Goal: Task Accomplishment & Management: Use online tool/utility

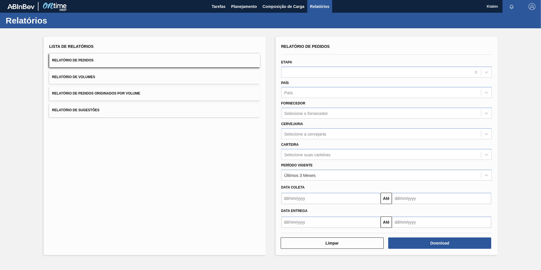
click at [221, 5] on span "Tarefas" at bounding box center [219, 6] width 14 height 7
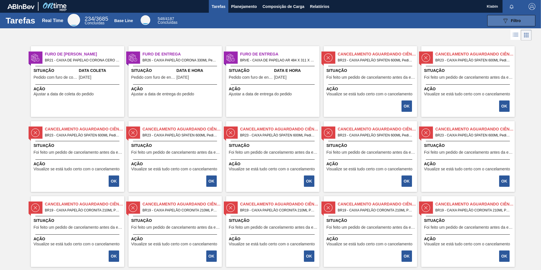
click at [517, 22] on span "Filtro" at bounding box center [516, 20] width 10 height 5
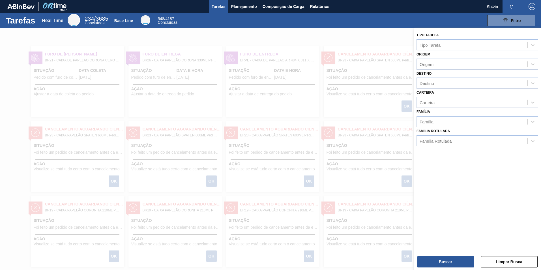
click at [514, 270] on div "Tipo Tarefa Tipo Tarefa Origem Origem Destino Destino Carteira Carteira Família…" at bounding box center [477, 149] width 127 height 243
click at [515, 264] on button "Limpar Busca" at bounding box center [509, 261] width 57 height 11
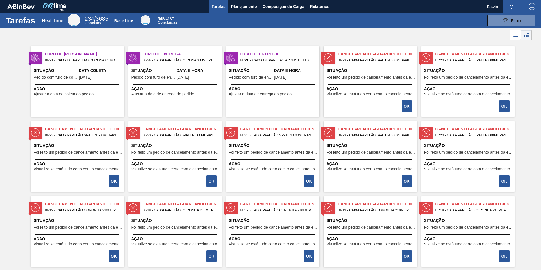
click at [523, 36] on icon at bounding box center [526, 35] width 7 height 7
click at [516, 35] on icon at bounding box center [516, 34] width 7 height 7
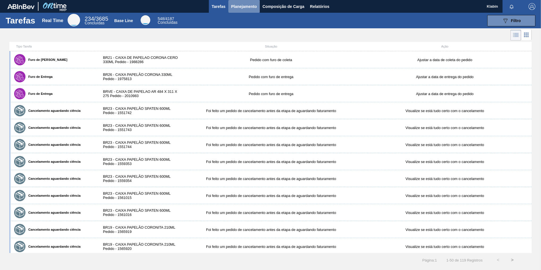
click at [250, 7] on span "Planejamento" at bounding box center [244, 6] width 26 height 7
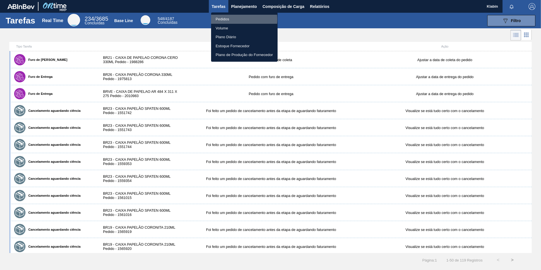
click at [224, 19] on li "Pedidos" at bounding box center [244, 19] width 67 height 9
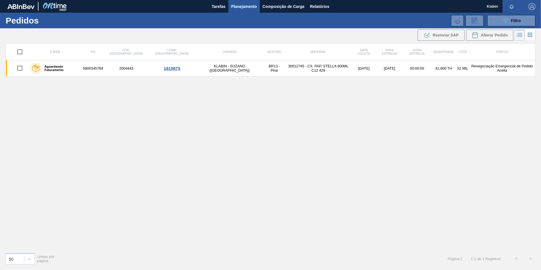
click at [528, 32] on icon at bounding box center [530, 34] width 7 height 7
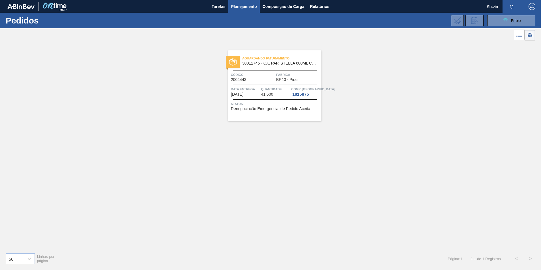
drag, startPoint x: 503, startPoint y: 79, endPoint x: 498, endPoint y: 52, distance: 27.0
click at [503, 79] on div "Aguardando Faturamento 30012745 - CX. PAP. STELLA 600ML C12 429 Código 2004443 …" at bounding box center [270, 145] width 541 height 206
click at [505, 22] on icon "089F7B8B-B2A5-4AFE-B5C0-19BA573D28AC" at bounding box center [505, 20] width 7 height 7
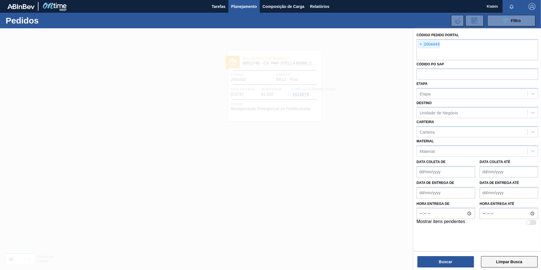
click at [511, 259] on button "Limpar Busca" at bounding box center [509, 261] width 57 height 11
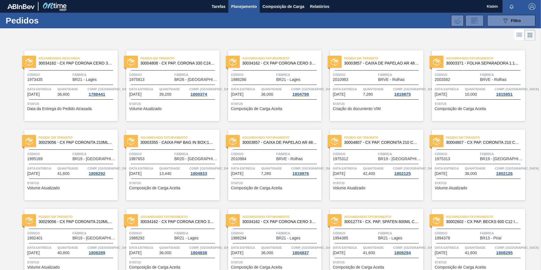
click at [521, 35] on icon at bounding box center [519, 34] width 7 height 7
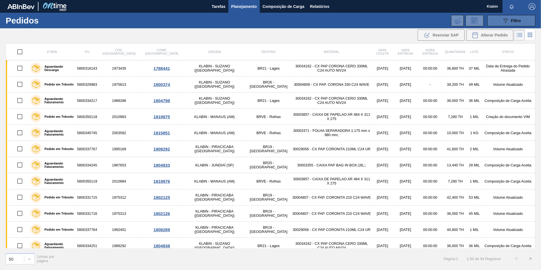
click at [509, 22] on div "089F7B8B-B2A5-4AFE-B5C0-19BA573D28AC Filtro" at bounding box center [511, 20] width 19 height 7
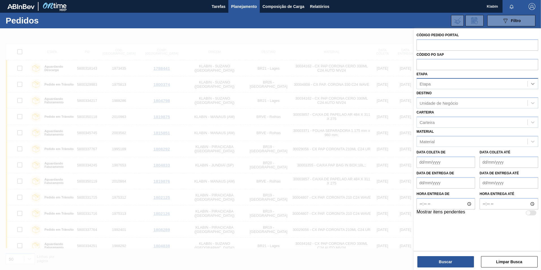
click at [535, 84] on icon at bounding box center [533, 84] width 6 height 6
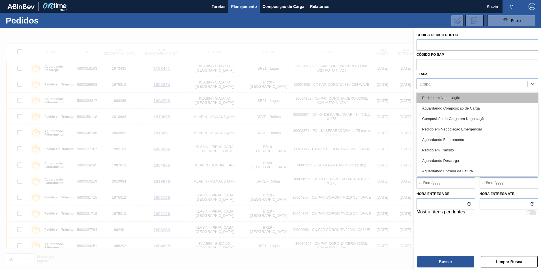
click at [467, 96] on div "Pedido em Negociação" at bounding box center [478, 98] width 122 height 10
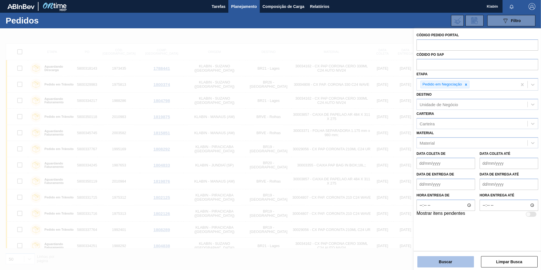
click at [456, 262] on button "Buscar" at bounding box center [446, 261] width 57 height 11
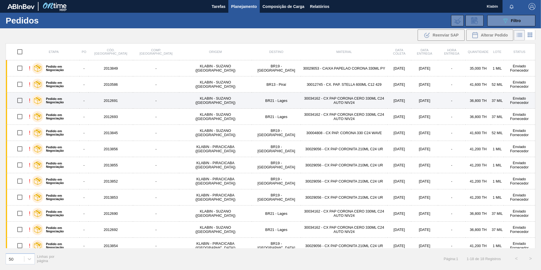
click at [20, 101] on input "checkbox" at bounding box center [20, 101] width 12 height 12
checkbox input "true"
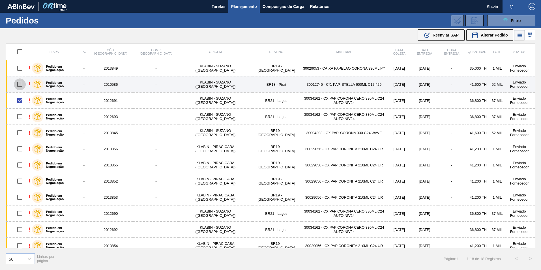
click at [20, 87] on input "checkbox" at bounding box center [20, 84] width 12 height 12
checkbox input "true"
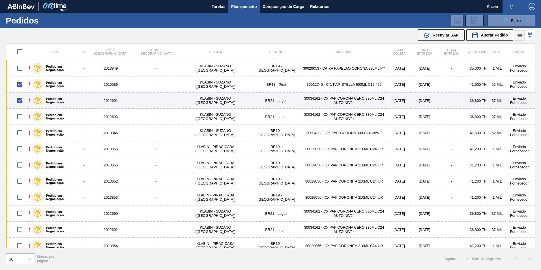
click at [20, 100] on input "checkbox" at bounding box center [20, 101] width 12 height 12
checkbox input "false"
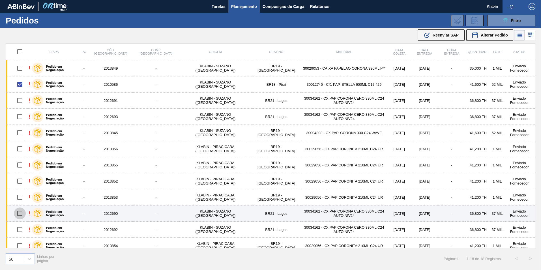
click at [22, 212] on input "checkbox" at bounding box center [20, 214] width 12 height 12
checkbox input "true"
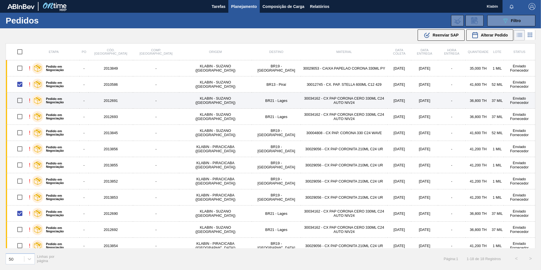
click at [20, 101] on input "checkbox" at bounding box center [20, 101] width 12 height 12
checkbox input "true"
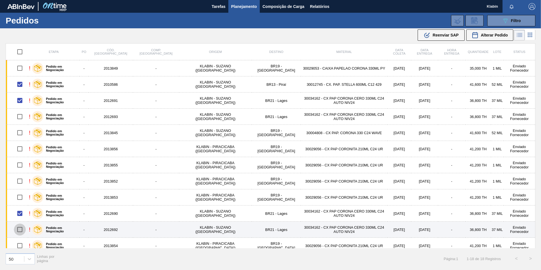
click at [20, 230] on input "checkbox" at bounding box center [20, 230] width 12 height 12
checkbox input "true"
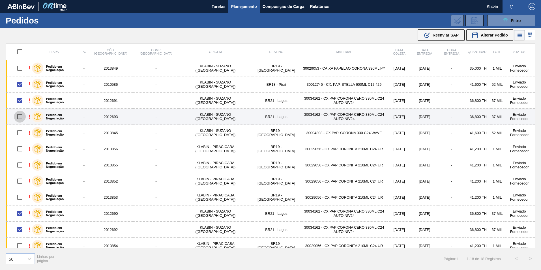
click at [22, 116] on input "checkbox" at bounding box center [20, 117] width 12 height 12
checkbox input "true"
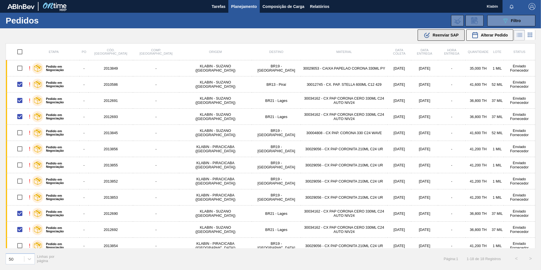
click at [446, 35] on span "Reenviar SAP" at bounding box center [446, 35] width 26 height 5
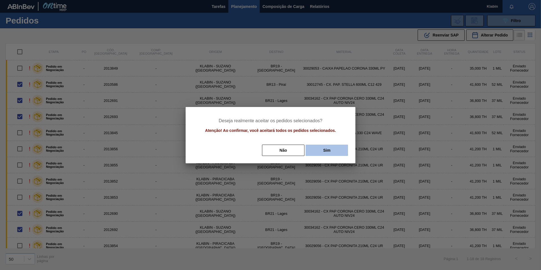
click at [324, 150] on button "Sim" at bounding box center [327, 150] width 42 height 11
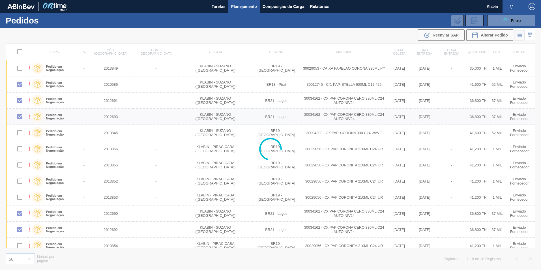
checkbox input "false"
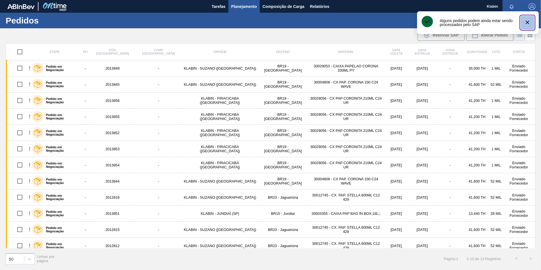
click at [529, 23] on icon "botão de ícone" at bounding box center [527, 22] width 7 height 7
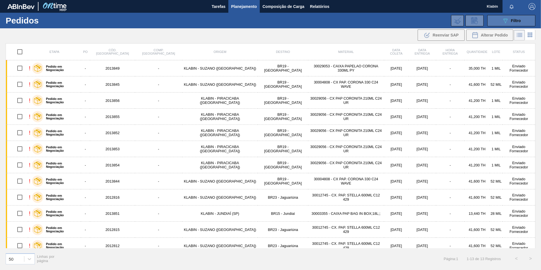
click at [518, 21] on span "Filtro" at bounding box center [516, 20] width 10 height 5
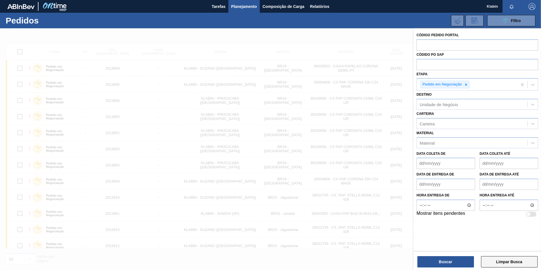
click at [511, 260] on button "Limpar Busca" at bounding box center [509, 261] width 57 height 11
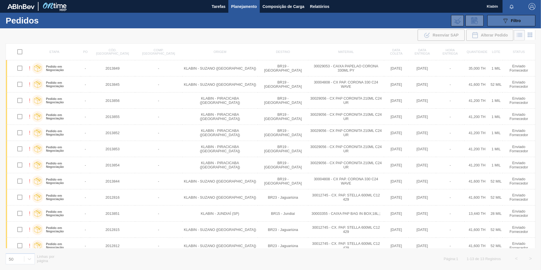
click at [518, 18] on span "Filtro" at bounding box center [516, 20] width 10 height 5
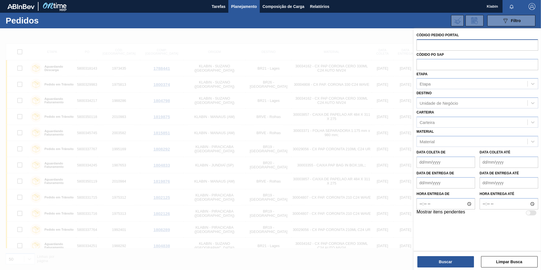
click at [449, 46] on input "text" at bounding box center [478, 44] width 122 height 11
type input "2008459"
click at [451, 261] on button "Buscar" at bounding box center [446, 261] width 57 height 11
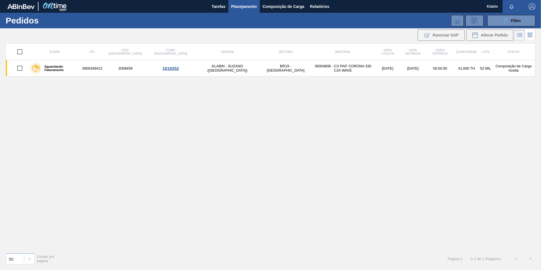
click at [530, 36] on icon at bounding box center [530, 34] width 7 height 7
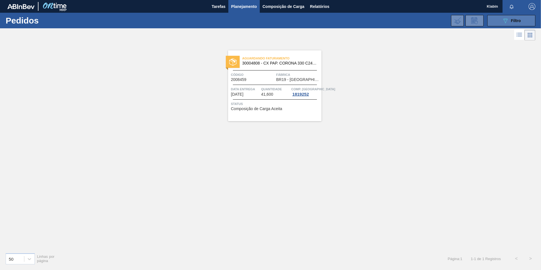
click at [507, 18] on icon "089F7B8B-B2A5-4AFE-B5C0-19BA573D28AC" at bounding box center [505, 20] width 7 height 7
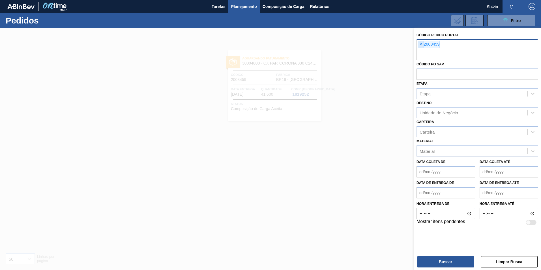
click at [420, 45] on span "×" at bounding box center [421, 44] width 5 height 7
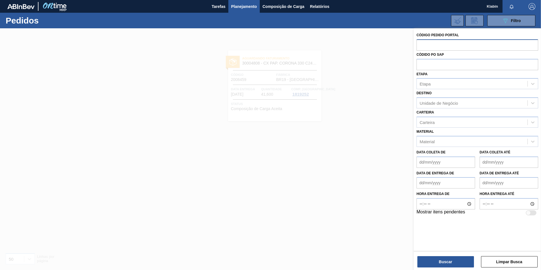
click at [434, 43] on input "text" at bounding box center [478, 44] width 122 height 11
type input "2008458"
click at [450, 263] on button "Buscar" at bounding box center [446, 261] width 57 height 11
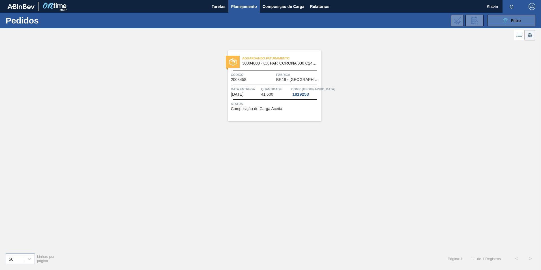
click at [513, 23] on div "089F7B8B-B2A5-4AFE-B5C0-19BA573D28AC Filtro" at bounding box center [511, 20] width 19 height 7
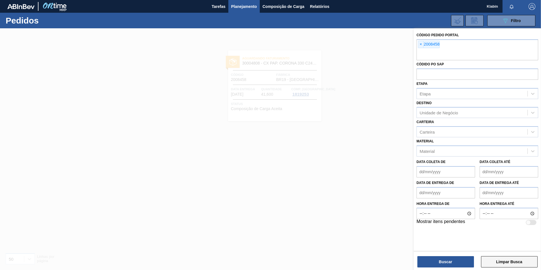
click at [511, 261] on button "Limpar Busca" at bounding box center [509, 261] width 57 height 11
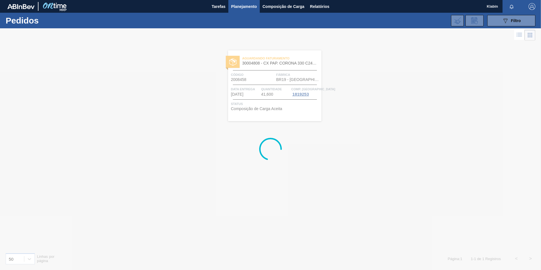
click at [528, 34] on div at bounding box center [270, 149] width 541 height 242
click at [524, 22] on button "089F7B8B-B2A5-4AFE-B5C0-19BA573D28AC Filtro" at bounding box center [512, 20] width 48 height 11
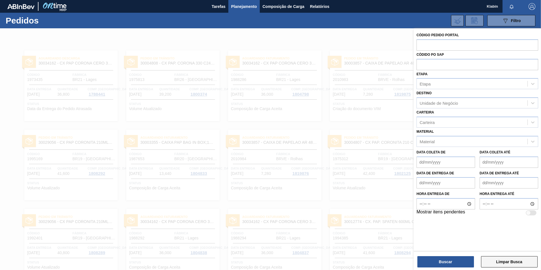
click at [498, 260] on button "Limpar Busca" at bounding box center [509, 261] width 57 height 11
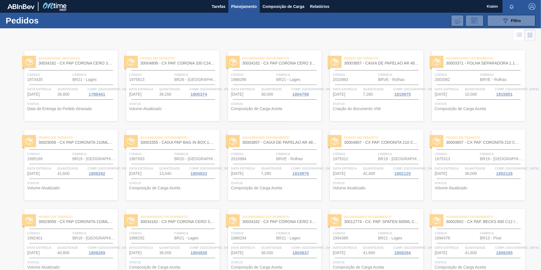
click at [518, 38] on div at bounding box center [270, 149] width 541 height 242
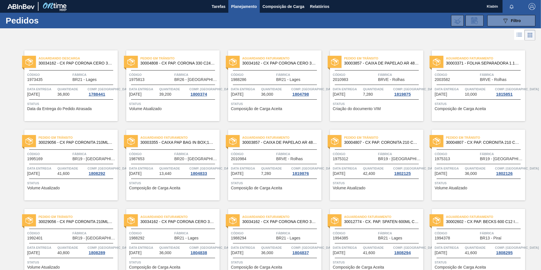
click at [518, 35] on icon at bounding box center [519, 34] width 7 height 7
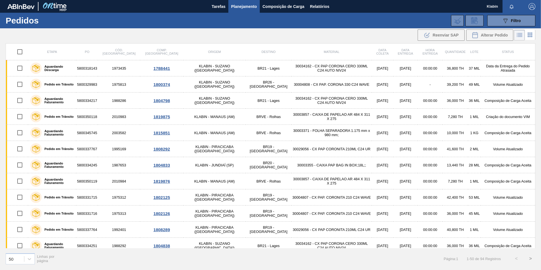
click at [532, 35] on icon at bounding box center [531, 34] width 1 height 1
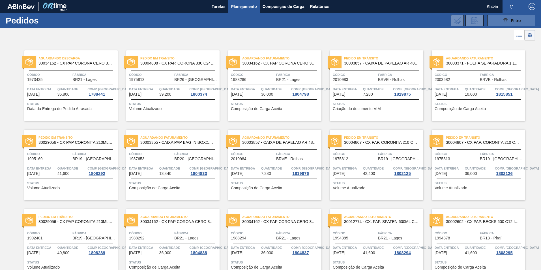
click at [520, 23] on div "089F7B8B-B2A5-4AFE-B5C0-19BA573D28AC Filtro" at bounding box center [511, 20] width 19 height 7
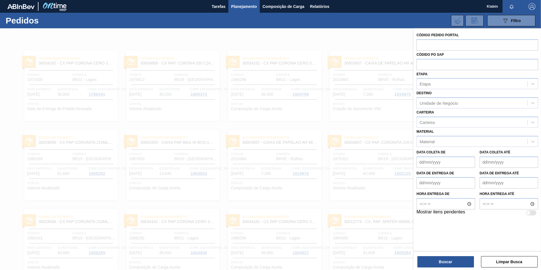
click at [385, 31] on div at bounding box center [270, 163] width 541 height 270
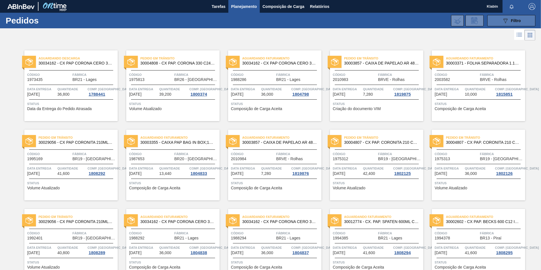
click at [508, 20] on icon "089F7B8B-B2A5-4AFE-B5C0-19BA573D28AC" at bounding box center [505, 20] width 7 height 7
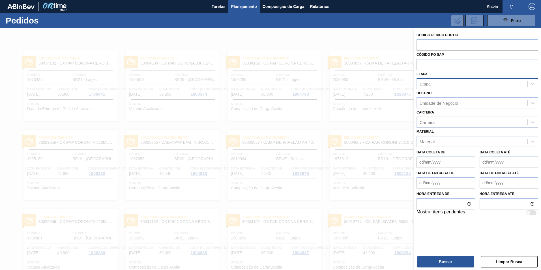
click at [441, 86] on div "Etapa" at bounding box center [472, 84] width 111 height 8
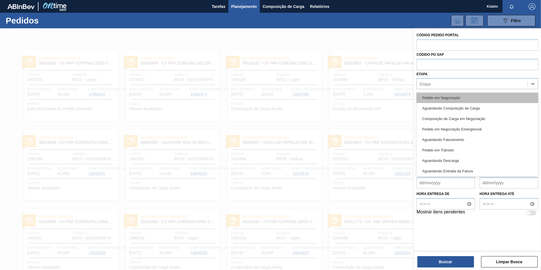
click at [453, 98] on div "Pedido em Negociação" at bounding box center [478, 98] width 122 height 10
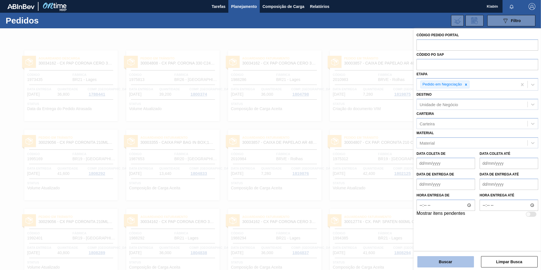
click at [437, 260] on button "Buscar" at bounding box center [446, 261] width 57 height 11
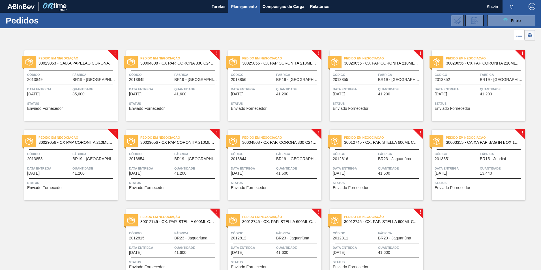
click at [519, 35] on icon at bounding box center [520, 35] width 5 height 0
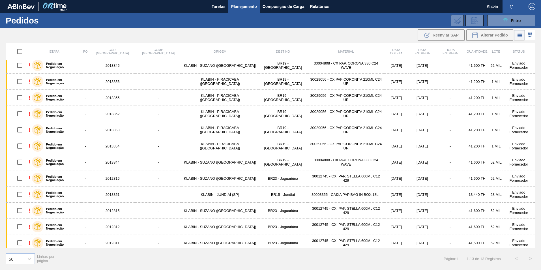
scroll to position [22, 0]
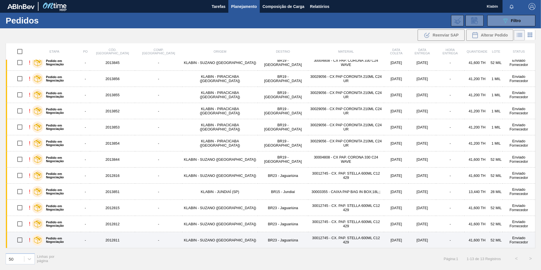
click at [308, 240] on td "30012745 - CX. PAP. STELLA 600ML C12 429" at bounding box center [346, 240] width 76 height 16
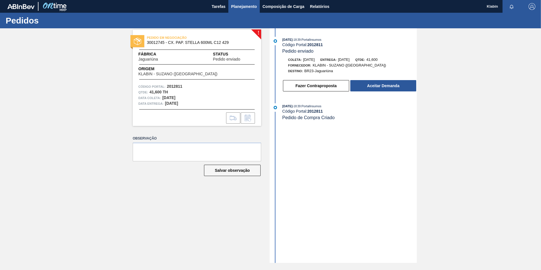
click at [245, 10] on button "Planejamento" at bounding box center [244, 6] width 31 height 13
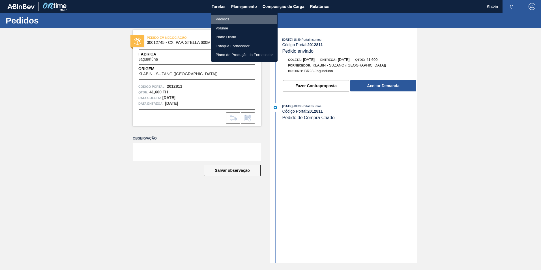
click at [229, 19] on li "Pedidos" at bounding box center [244, 19] width 67 height 9
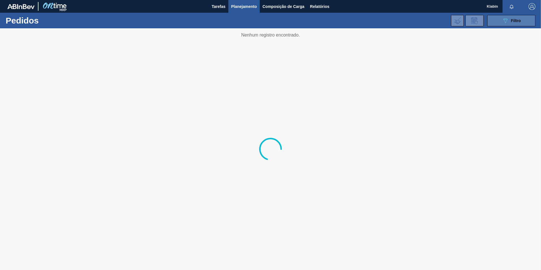
click at [514, 20] on span "Filtro" at bounding box center [516, 20] width 10 height 5
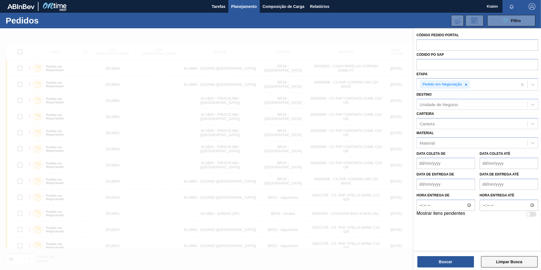
click at [512, 263] on button "Limpar Busca" at bounding box center [509, 261] width 57 height 11
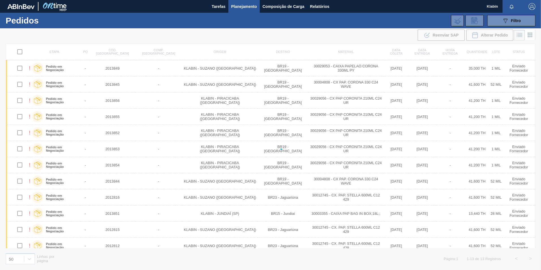
click at [512, 263] on div at bounding box center [270, 149] width 541 height 242
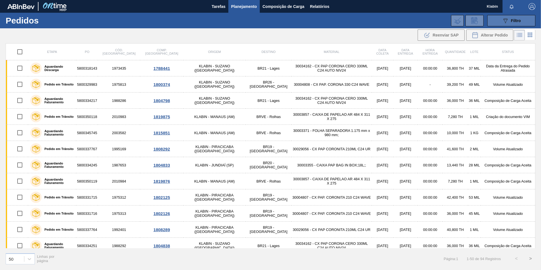
click at [524, 19] on button "089F7B8B-B2A5-4AFE-B5C0-19BA573D28AC Filtro" at bounding box center [512, 20] width 48 height 11
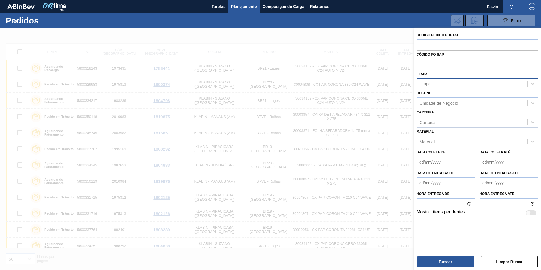
click at [436, 82] on div "Etapa" at bounding box center [472, 84] width 111 height 8
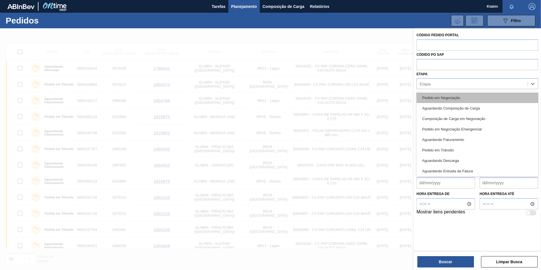
click at [445, 99] on div "Pedido em Negociação" at bounding box center [478, 98] width 122 height 10
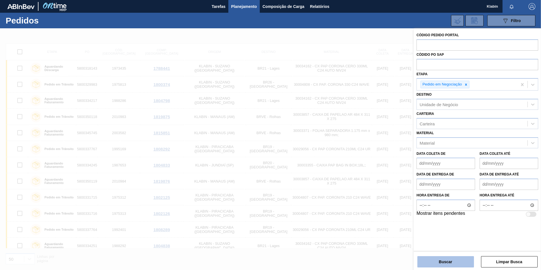
click at [460, 262] on button "Buscar" at bounding box center [446, 261] width 57 height 11
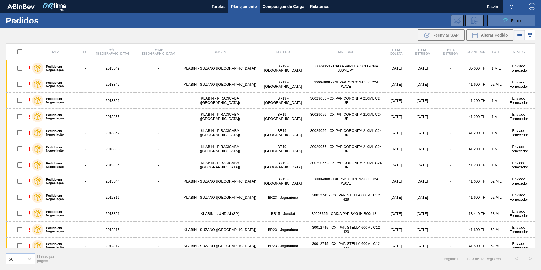
click at [521, 22] on button "089F7B8B-B2A5-4AFE-B5C0-19BA573D28AC Filtro" at bounding box center [512, 20] width 48 height 11
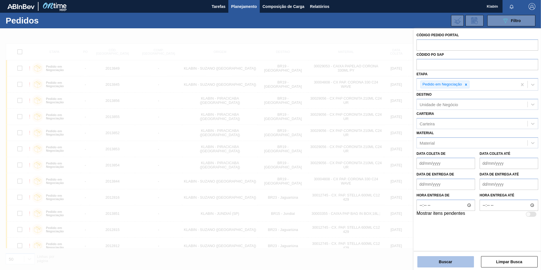
click at [462, 264] on button "Buscar" at bounding box center [446, 261] width 57 height 11
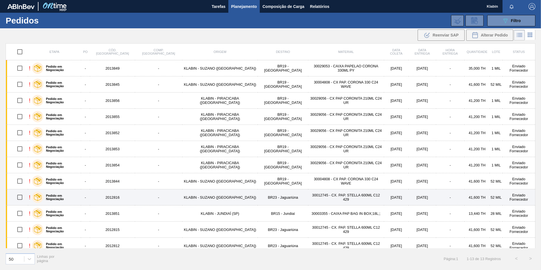
scroll to position [22, 0]
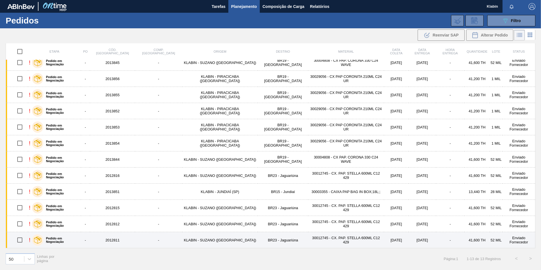
click at [112, 241] on td "2012811" at bounding box center [112, 240] width 45 height 16
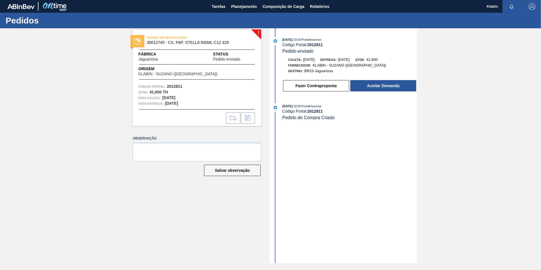
click at [491, 232] on div "! PEDIDO EM NEGOCIAÇÃO 30012745 - CX. PAP. STELLA 600ML C12 429 Fábrica Jaguari…" at bounding box center [270, 145] width 541 height 235
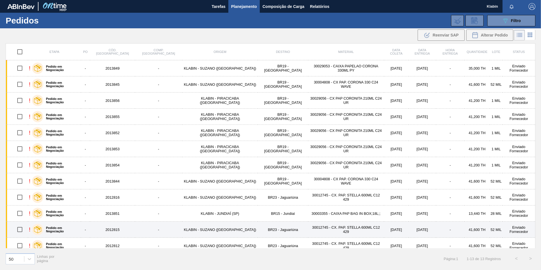
click at [20, 230] on input "checkbox" at bounding box center [20, 230] width 12 height 12
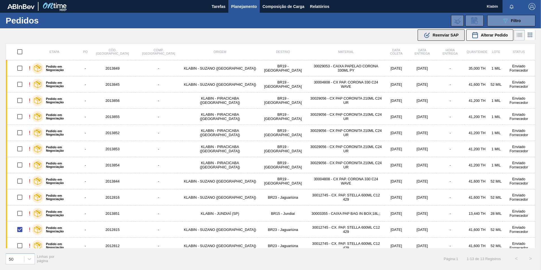
click at [450, 35] on span "Reenviar SAP" at bounding box center [446, 35] width 26 height 5
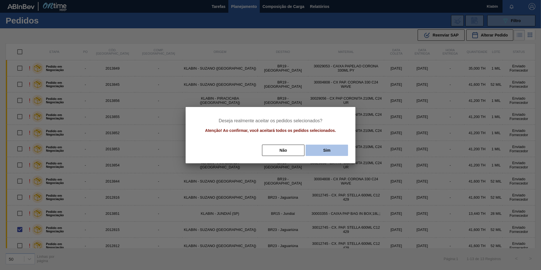
click at [331, 150] on button "Sim" at bounding box center [327, 150] width 42 height 11
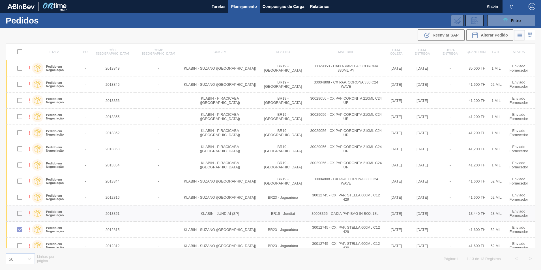
checkbox input "false"
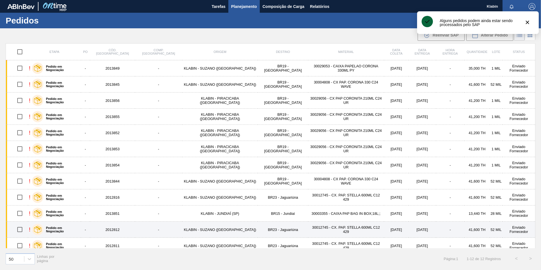
scroll to position [6, 0]
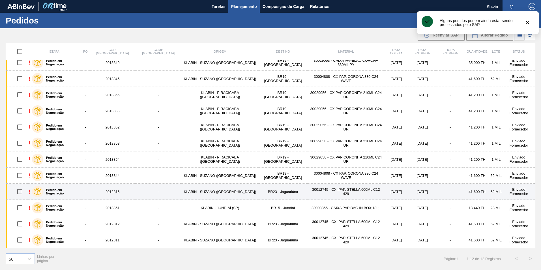
click at [22, 191] on input "checkbox" at bounding box center [20, 192] width 12 height 12
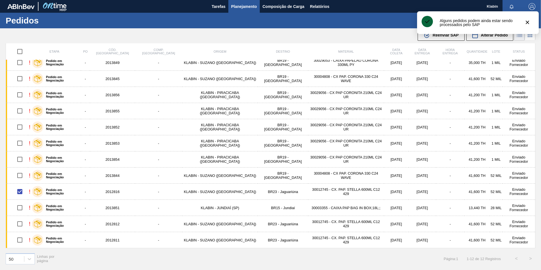
click at [441, 36] on clb-toast-base at bounding box center [473, 25] width 113 height 29
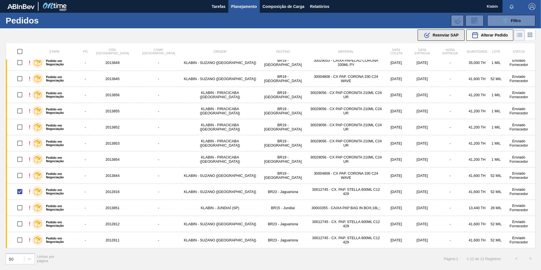
click at [437, 35] on span "Reenviar SAP" at bounding box center [446, 35] width 26 height 5
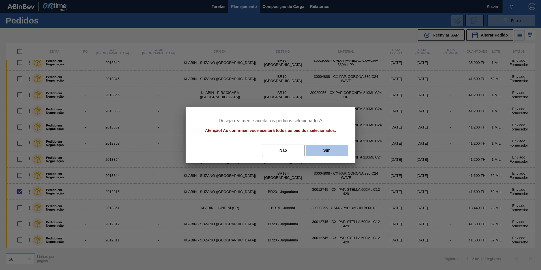
click at [325, 150] on button "Sim" at bounding box center [327, 150] width 42 height 11
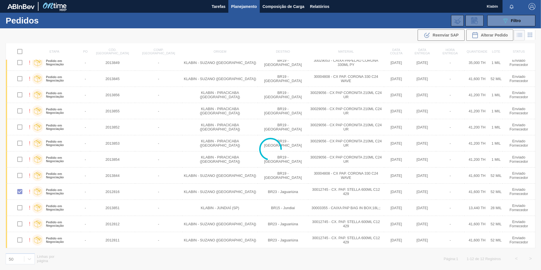
checkbox input "false"
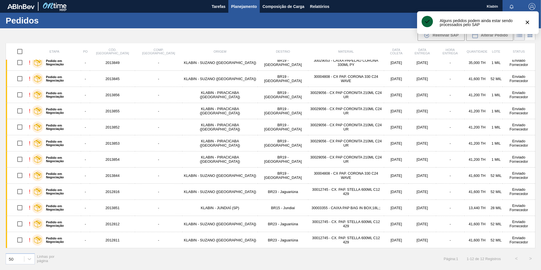
scroll to position [0, 0]
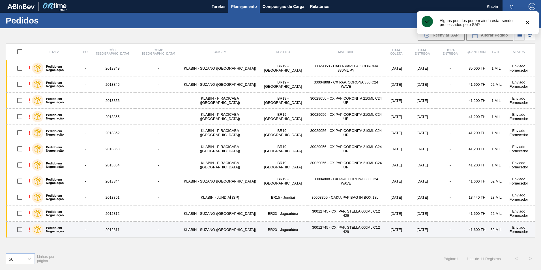
click at [22, 229] on input "checkbox" at bounding box center [20, 230] width 12 height 12
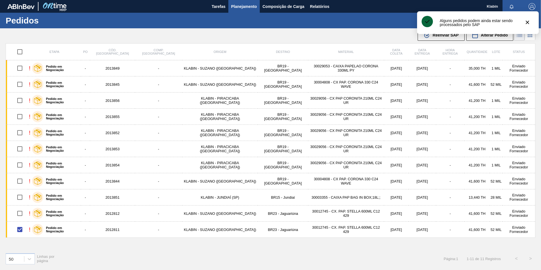
click at [436, 38] on clb-toast-base at bounding box center [473, 25] width 113 height 29
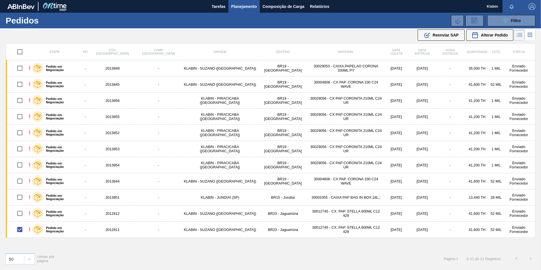
click at [438, 35] on span "Reenviar SAP" at bounding box center [446, 35] width 26 height 5
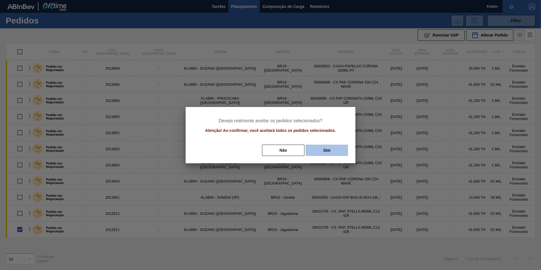
click at [323, 148] on button "Sim" at bounding box center [327, 150] width 42 height 11
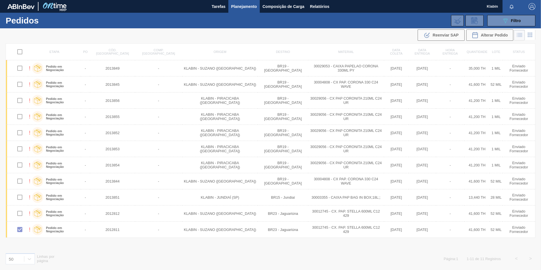
checkbox input "false"
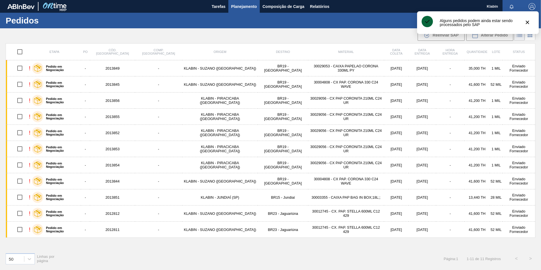
click at [22, 215] on input "checkbox" at bounding box center [20, 214] width 12 height 12
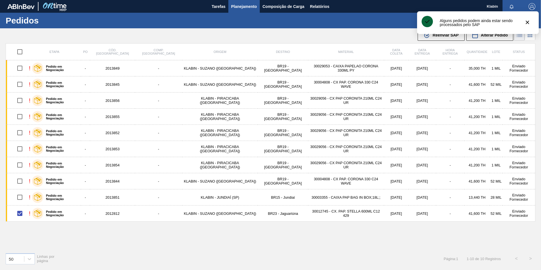
click at [440, 36] on clb-toast-base at bounding box center [473, 25] width 113 height 29
click at [526, 21] on icon "botão de ícone" at bounding box center [527, 22] width 7 height 7
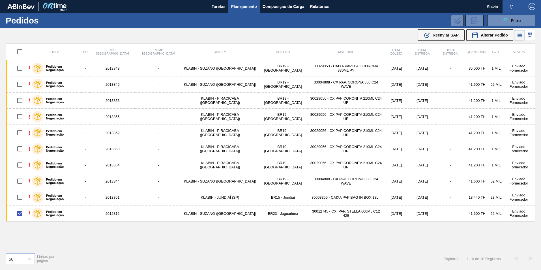
click at [439, 33] on span "Reenviar SAP" at bounding box center [446, 35] width 26 height 5
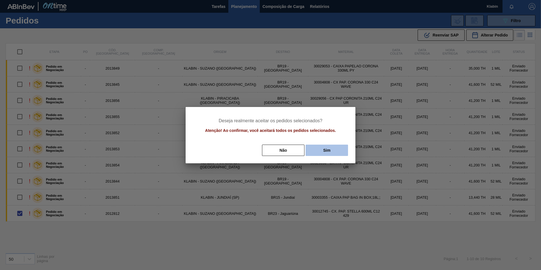
click at [331, 149] on button "Sim" at bounding box center [327, 150] width 42 height 11
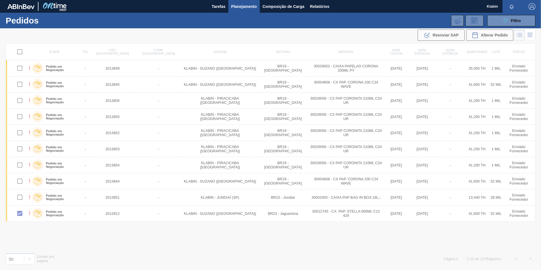
checkbox input "false"
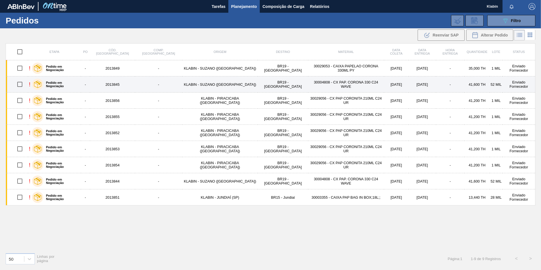
click at [21, 86] on input "checkbox" at bounding box center [20, 84] width 12 height 12
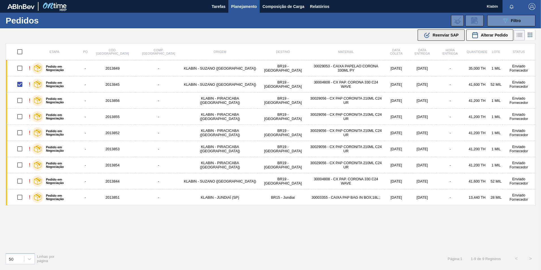
click at [445, 35] on span "Reenviar SAP" at bounding box center [446, 35] width 26 height 5
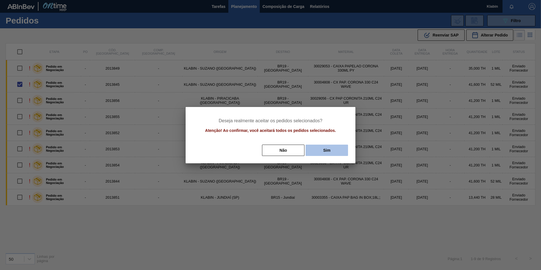
click at [327, 151] on button "Sim" at bounding box center [327, 150] width 42 height 11
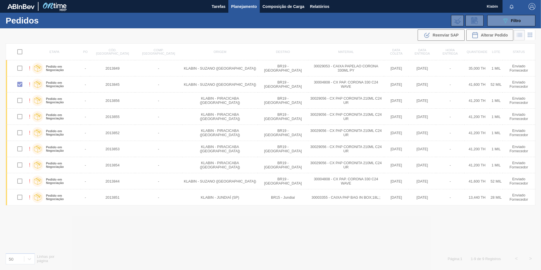
checkbox input "false"
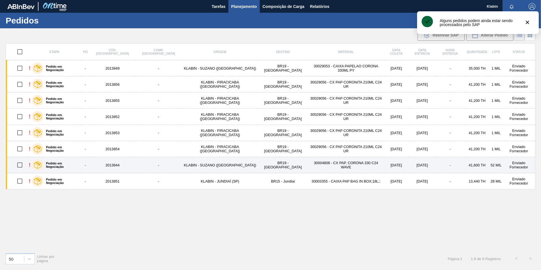
click at [22, 167] on input "checkbox" at bounding box center [20, 165] width 12 height 12
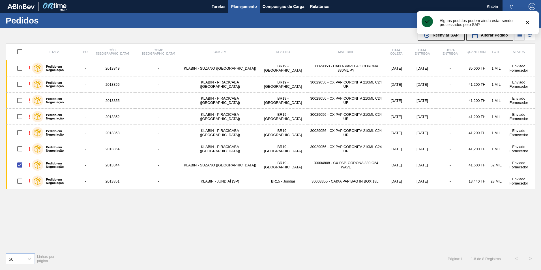
click at [448, 37] on clb-toast-base at bounding box center [473, 25] width 113 height 29
click at [441, 39] on clb-toast-base at bounding box center [473, 25] width 113 height 29
click at [528, 20] on icon "botão de ícone" at bounding box center [527, 22] width 7 height 7
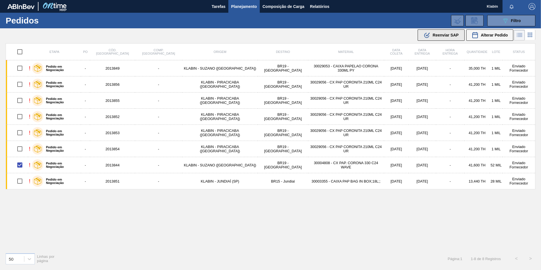
click at [445, 37] on span "Reenviar SAP" at bounding box center [446, 35] width 26 height 5
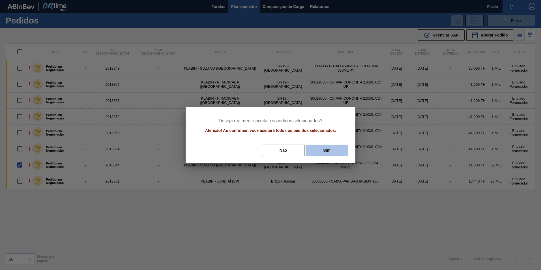
click at [336, 151] on button "Sim" at bounding box center [327, 150] width 42 height 11
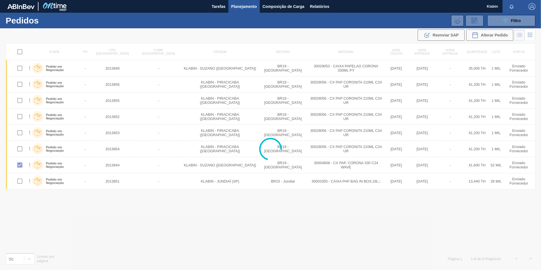
checkbox input "false"
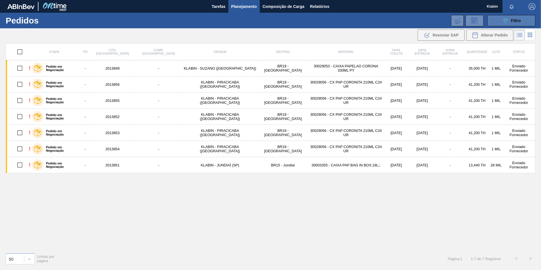
click at [520, 22] on span "Filtro" at bounding box center [516, 20] width 10 height 5
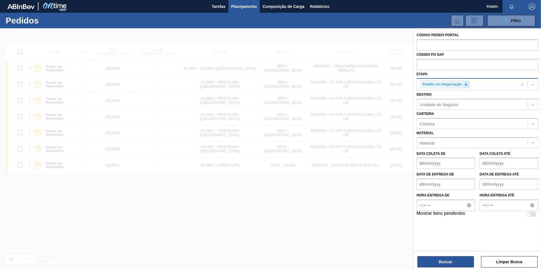
click at [467, 85] on icon at bounding box center [466, 85] width 2 height 2
click at [442, 46] on input "text" at bounding box center [478, 44] width 122 height 11
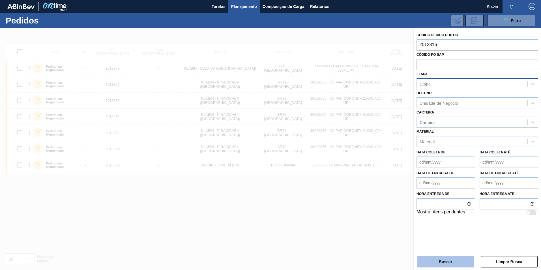
type input "2012816"
click at [462, 261] on button "Buscar" at bounding box center [446, 261] width 57 height 11
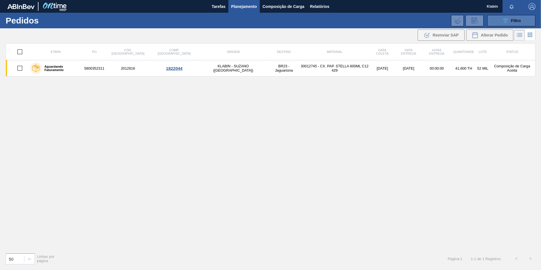
click at [519, 19] on span "Filtro" at bounding box center [516, 20] width 10 height 5
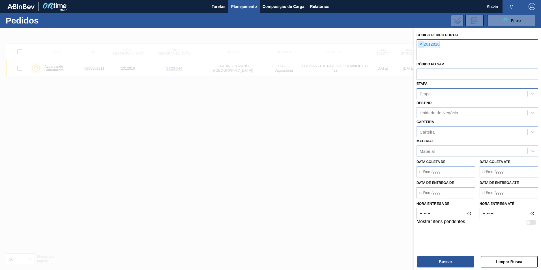
click at [420, 43] on span "×" at bounding box center [421, 44] width 5 height 7
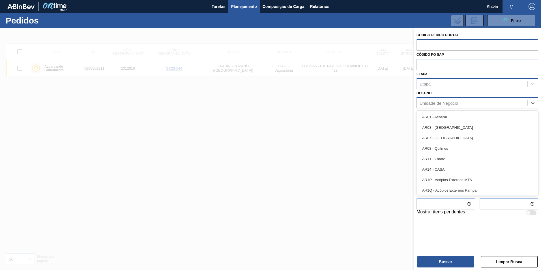
click at [458, 101] on div "Unidade de Negócio" at bounding box center [439, 103] width 39 height 5
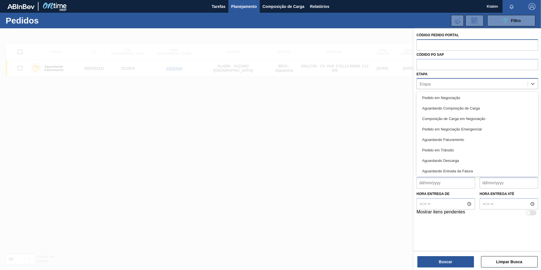
click at [453, 84] on div "Etapa" at bounding box center [472, 84] width 111 height 8
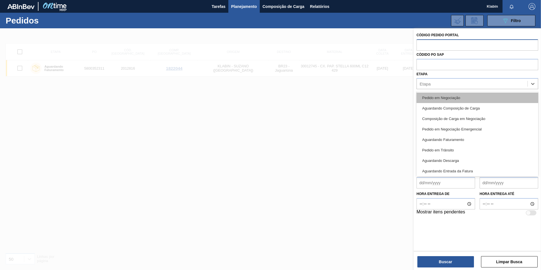
click at [450, 98] on div "Pedido em Negociação" at bounding box center [478, 98] width 122 height 10
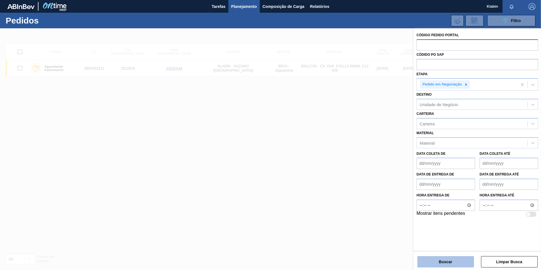
click at [460, 261] on button "Buscar" at bounding box center [446, 261] width 57 height 11
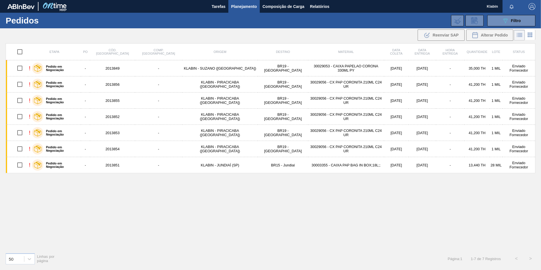
click at [528, 37] on icon at bounding box center [530, 34] width 7 height 7
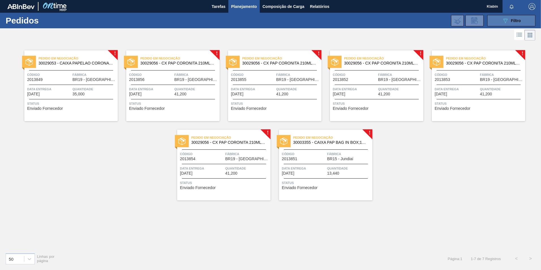
click at [521, 18] on button "089F7B8B-B2A5-4AFE-B5C0-19BA573D28AC Filtro" at bounding box center [512, 20] width 48 height 11
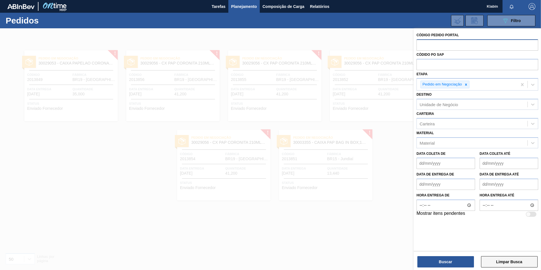
click at [504, 262] on button "Limpar Busca" at bounding box center [509, 261] width 57 height 11
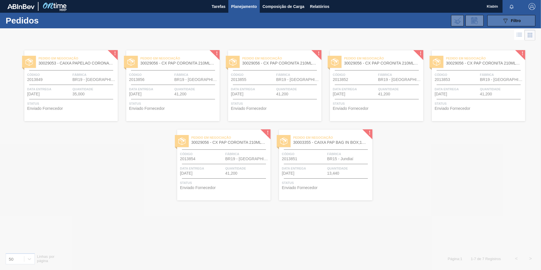
click at [502, 20] on icon "089F7B8B-B2A5-4AFE-B5C0-19BA573D28AC" at bounding box center [505, 20] width 7 height 7
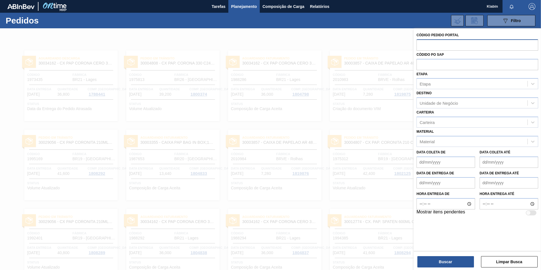
click at [439, 44] on input "text" at bounding box center [478, 44] width 122 height 11
click at [449, 46] on input "2012811" at bounding box center [478, 44] width 122 height 11
type input "2012811"
click at [451, 256] on div "Buscar Limpar Busca" at bounding box center [477, 259] width 127 height 16
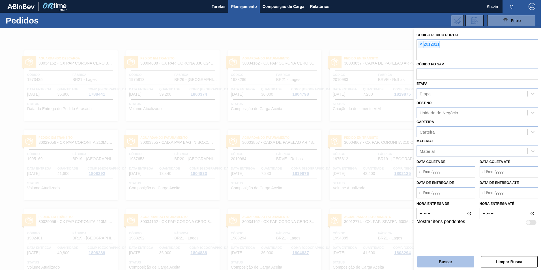
click at [453, 262] on button "Buscar" at bounding box center [446, 261] width 57 height 11
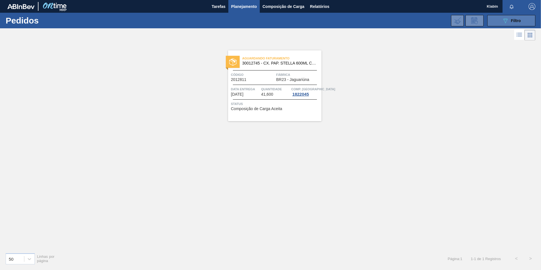
click at [522, 25] on button "089F7B8B-B2A5-4AFE-B5C0-19BA573D28AC Filtro" at bounding box center [512, 20] width 48 height 11
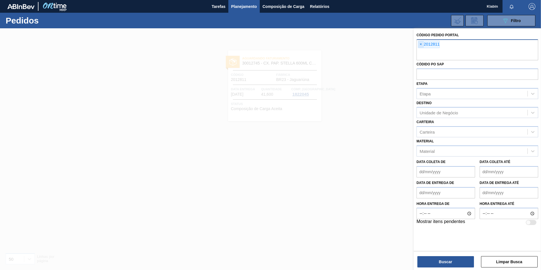
click at [421, 44] on span "×" at bounding box center [421, 44] width 5 height 7
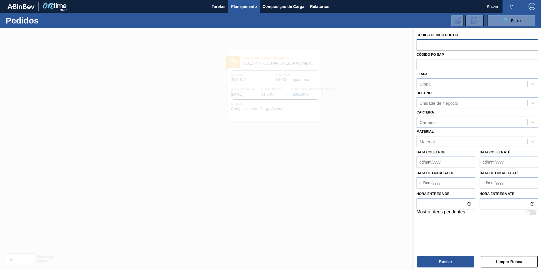
click at [424, 49] on input "text" at bounding box center [478, 44] width 122 height 11
type input "2012812"
click at [458, 263] on button "Buscar" at bounding box center [446, 261] width 57 height 11
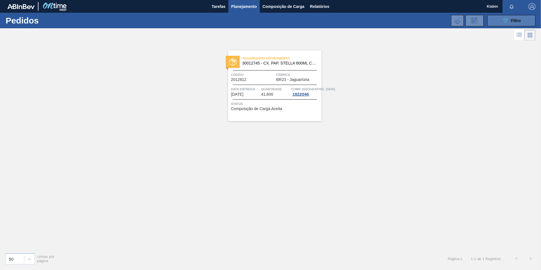
click at [520, 21] on span "Filtro" at bounding box center [516, 20] width 10 height 5
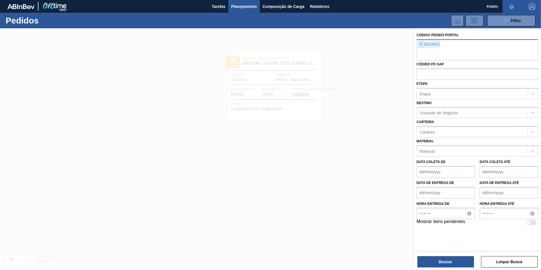
click at [423, 44] on span "×" at bounding box center [421, 44] width 5 height 7
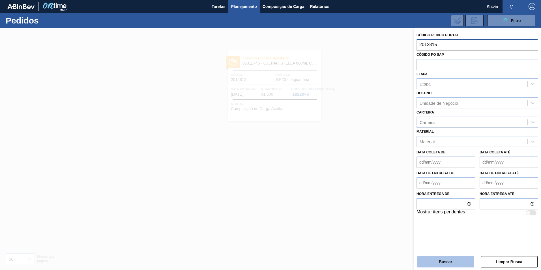
type input "2012815"
click at [454, 264] on button "Buscar" at bounding box center [446, 261] width 57 height 11
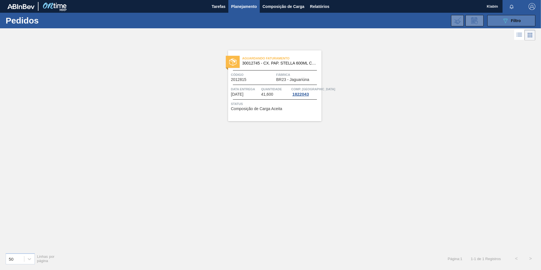
click at [514, 23] on span "Filtro" at bounding box center [516, 20] width 10 height 5
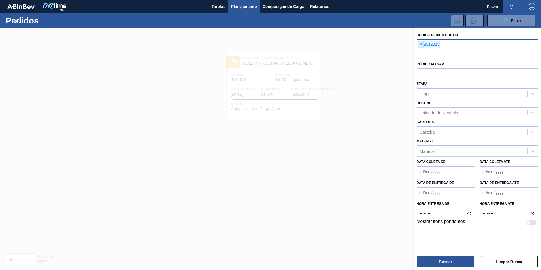
click at [419, 44] on span "×" at bounding box center [421, 44] width 5 height 7
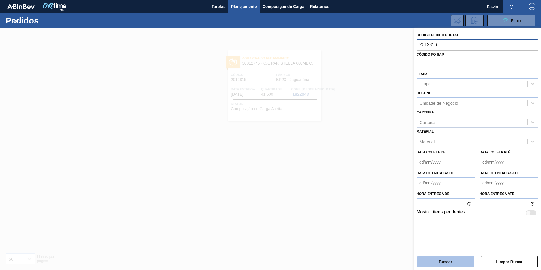
type input "2012816"
click at [464, 262] on button "Buscar" at bounding box center [446, 261] width 57 height 11
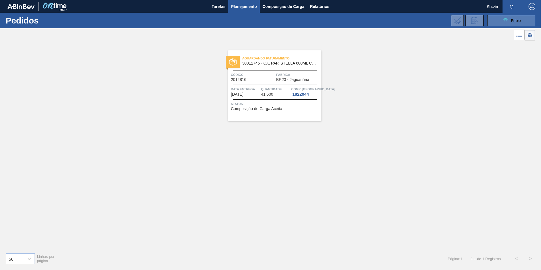
click at [509, 24] on div "089F7B8B-B2A5-4AFE-B5C0-19BA573D28AC Filtro" at bounding box center [511, 20] width 19 height 7
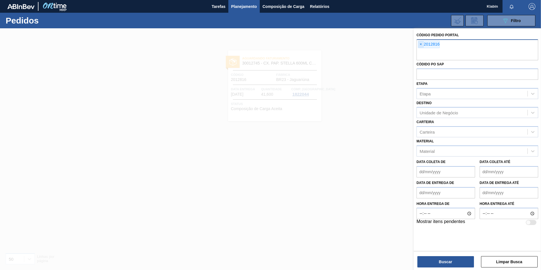
click at [419, 43] on span "×" at bounding box center [421, 44] width 5 height 7
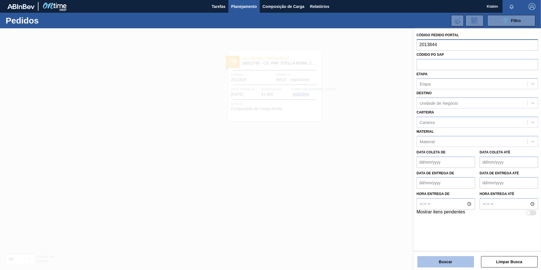
type input "2013844"
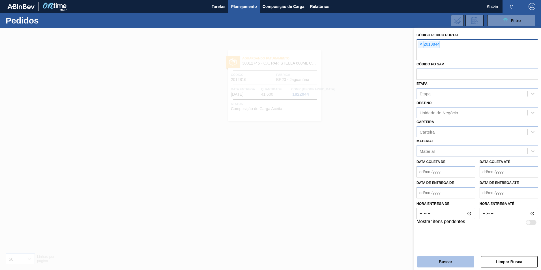
click at [454, 262] on button "Buscar" at bounding box center [446, 261] width 57 height 11
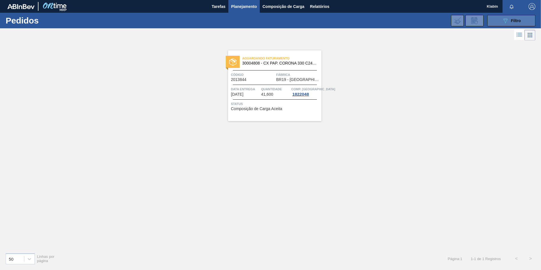
click at [516, 21] on span "Filtro" at bounding box center [516, 20] width 10 height 5
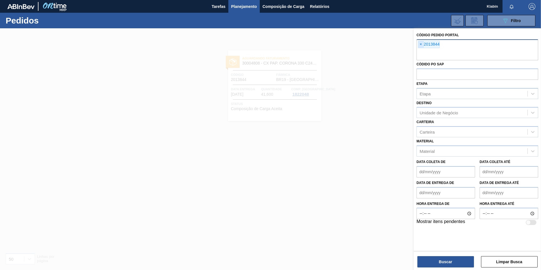
click at [421, 44] on span "×" at bounding box center [421, 44] width 5 height 7
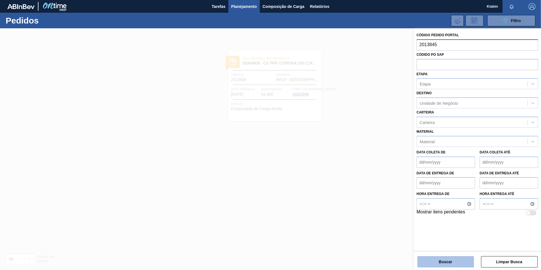
type input "2013845"
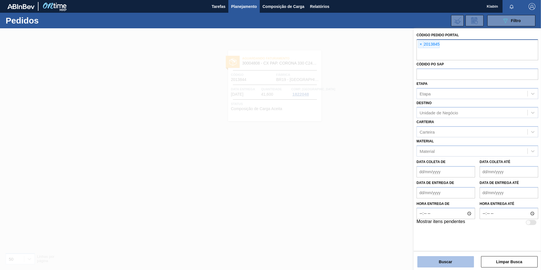
click at [458, 262] on button "Buscar" at bounding box center [446, 261] width 57 height 11
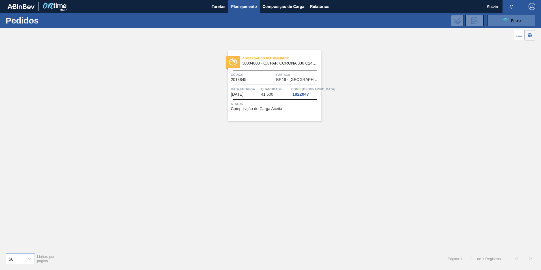
click at [523, 20] on button "089F7B8B-B2A5-4AFE-B5C0-19BA573D28AC Filtro" at bounding box center [512, 20] width 48 height 11
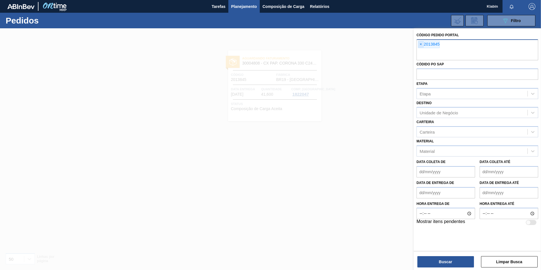
click at [420, 44] on span "×" at bounding box center [421, 44] width 5 height 7
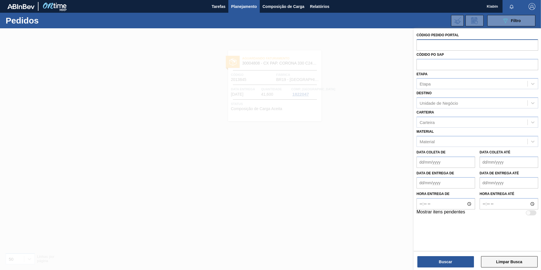
click at [498, 259] on button "Limpar Busca" at bounding box center [509, 261] width 57 height 11
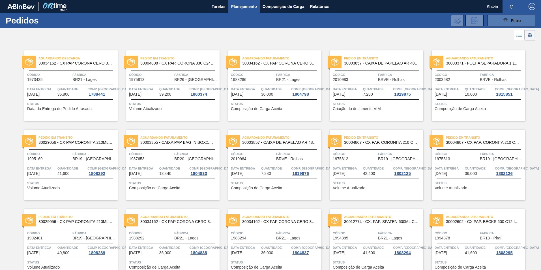
click at [514, 18] on div "089F7B8B-B2A5-4AFE-B5C0-19BA573D28AC Filtro" at bounding box center [511, 20] width 19 height 7
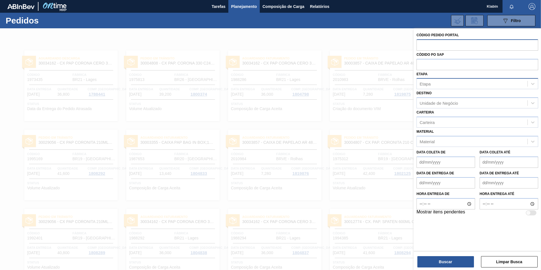
click at [457, 85] on div "Etapa" at bounding box center [472, 84] width 111 height 8
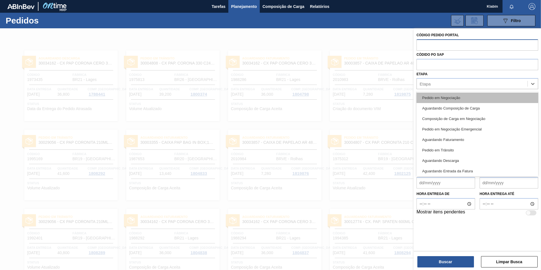
click at [449, 100] on div "Pedido em Negociação" at bounding box center [478, 98] width 122 height 10
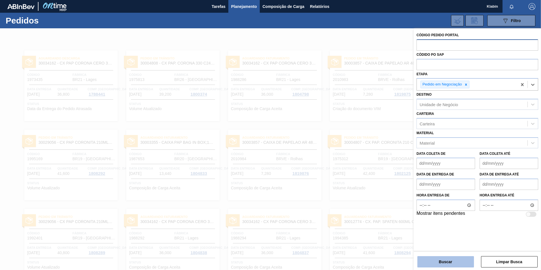
click at [450, 259] on button "Buscar" at bounding box center [446, 261] width 57 height 11
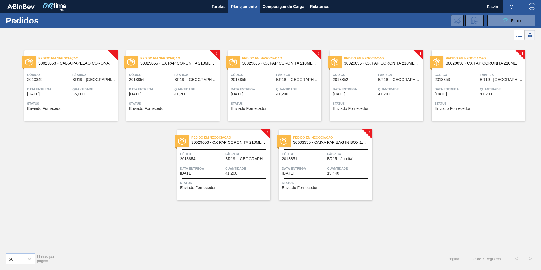
click at [521, 34] on icon at bounding box center [520, 34] width 5 height 0
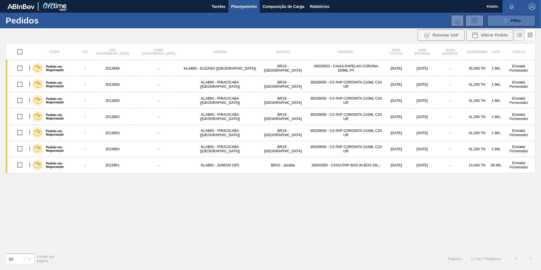
click at [511, 21] on div "089F7B8B-B2A5-4AFE-B5C0-19BA573D28AC Filtro" at bounding box center [511, 20] width 19 height 7
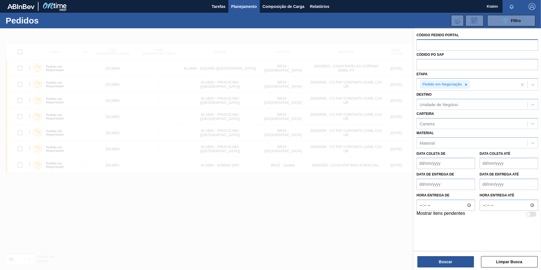
drag, startPoint x: 467, startPoint y: 85, endPoint x: 441, endPoint y: 48, distance: 45.7
click at [467, 85] on icon at bounding box center [466, 85] width 4 height 4
click at [508, 261] on button "Limpar Busca" at bounding box center [509, 261] width 57 height 11
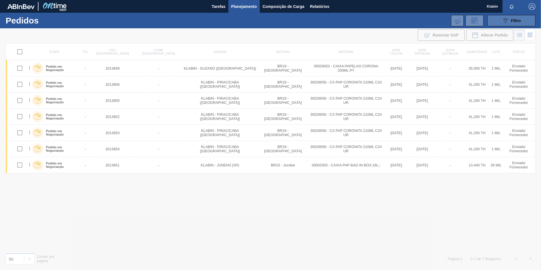
click at [510, 17] on div "089F7B8B-B2A5-4AFE-B5C0-19BA573D28AC Filtro" at bounding box center [511, 20] width 19 height 7
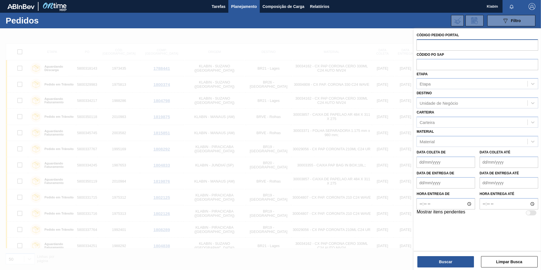
click at [450, 48] on input "text" at bounding box center [478, 44] width 122 height 11
type input "2010586"
click at [450, 262] on button "Buscar" at bounding box center [446, 261] width 57 height 11
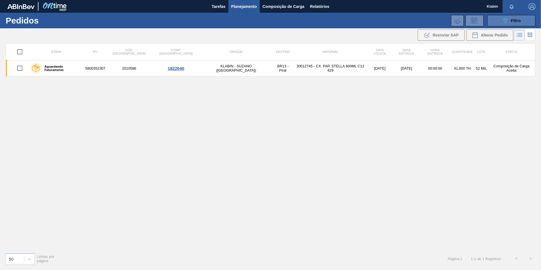
click at [509, 22] on icon "089F7B8B-B2A5-4AFE-B5C0-19BA573D28AC" at bounding box center [505, 20] width 7 height 7
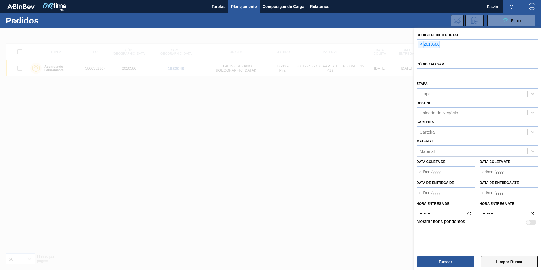
click at [502, 261] on button "Limpar Busca" at bounding box center [509, 261] width 57 height 11
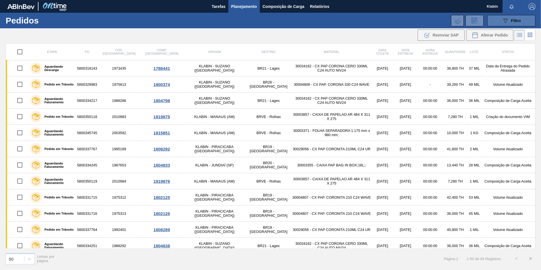
click at [502, 19] on icon "089F7B8B-B2A5-4AFE-B5C0-19BA573D28AC" at bounding box center [505, 20] width 7 height 7
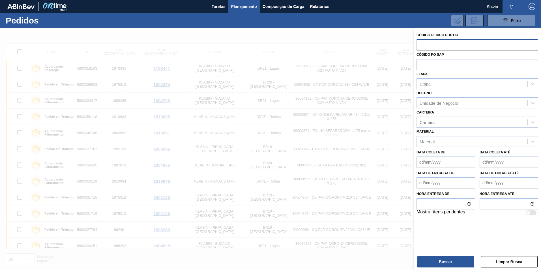
drag, startPoint x: 443, startPoint y: 42, endPoint x: 441, endPoint y: 50, distance: 7.6
click at [442, 43] on input "text" at bounding box center [478, 44] width 122 height 11
type input "2010586"
click at [457, 263] on button "Buscar" at bounding box center [446, 261] width 57 height 11
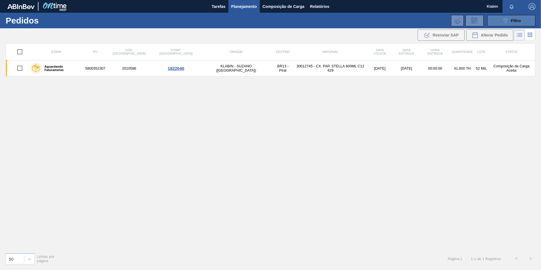
click at [501, 20] on button "089F7B8B-B2A5-4AFE-B5C0-19BA573D28AC Filtro" at bounding box center [512, 20] width 48 height 11
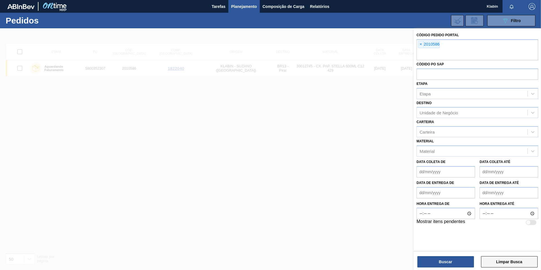
click at [513, 262] on button "Limpar Busca" at bounding box center [509, 261] width 57 height 11
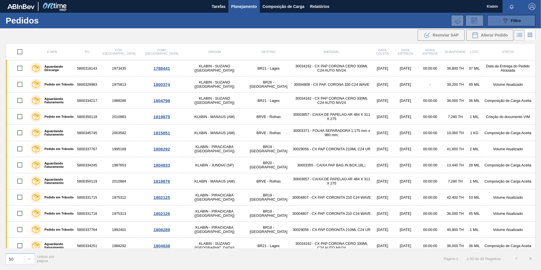
click at [508, 18] on icon "089F7B8B-B2A5-4AFE-B5C0-19BA573D28AC" at bounding box center [505, 20] width 7 height 7
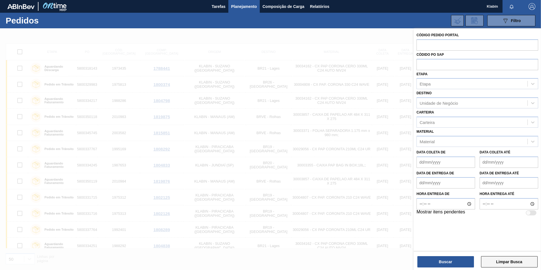
click at [509, 262] on button "Limpar Busca" at bounding box center [509, 261] width 57 height 11
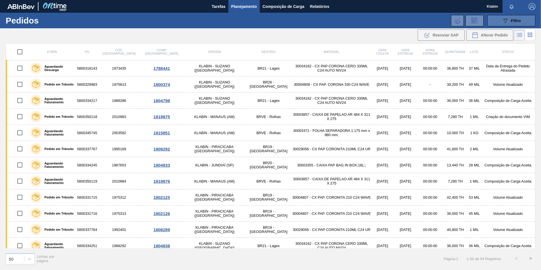
click at [511, 22] on div "089F7B8B-B2A5-4AFE-B5C0-19BA573D28AC Filtro" at bounding box center [511, 20] width 19 height 7
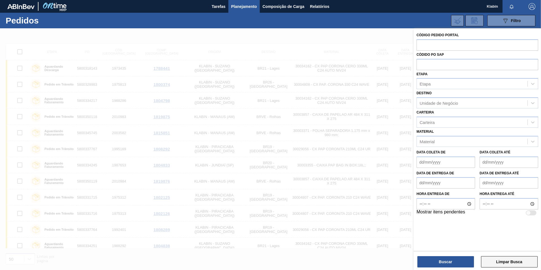
click at [502, 263] on button "Limpar Busca" at bounding box center [509, 261] width 57 height 11
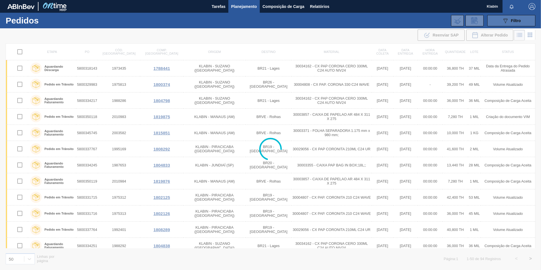
click at [509, 19] on icon "089F7B8B-B2A5-4AFE-B5C0-19BA573D28AC" at bounding box center [505, 20] width 7 height 7
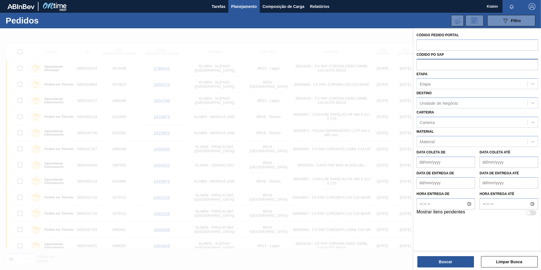
click at [442, 65] on input "text" at bounding box center [478, 64] width 122 height 11
click at [449, 79] on div "Etapa" at bounding box center [478, 83] width 122 height 11
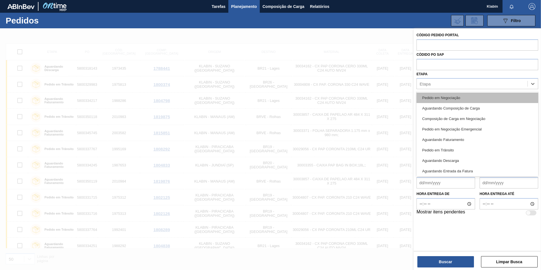
click at [456, 97] on div "Pedido em Negociação" at bounding box center [478, 98] width 122 height 10
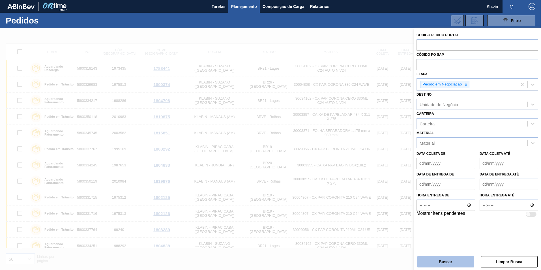
click at [457, 260] on button "Buscar" at bounding box center [446, 261] width 57 height 11
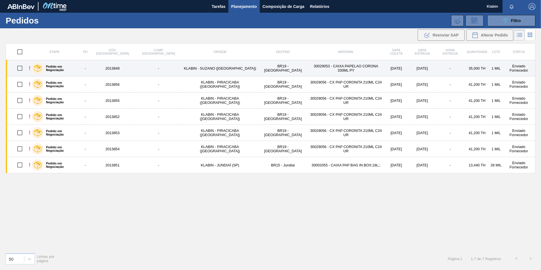
click at [20, 68] on input "checkbox" at bounding box center [20, 68] width 12 height 12
click at [22, 68] on input "checkbox" at bounding box center [20, 68] width 12 height 12
checkbox input "false"
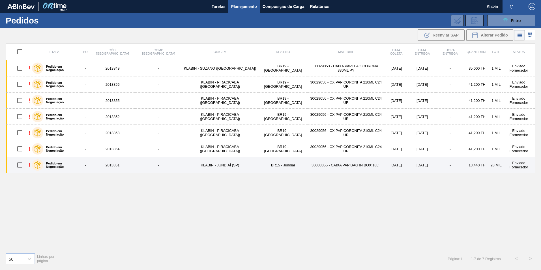
click at [126, 159] on td "2013851" at bounding box center [112, 165] width 45 height 16
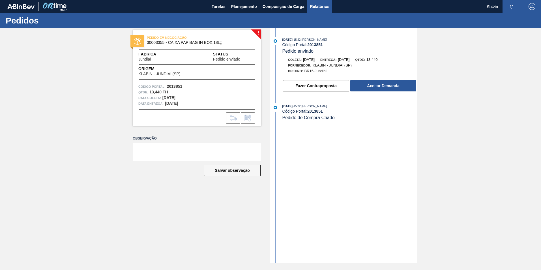
click at [319, 7] on span "Relatórios" at bounding box center [319, 6] width 19 height 7
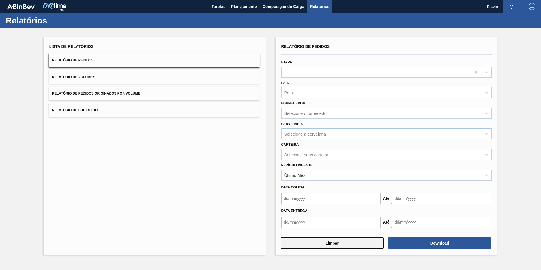
click at [366, 246] on button "Limpar" at bounding box center [332, 243] width 103 height 11
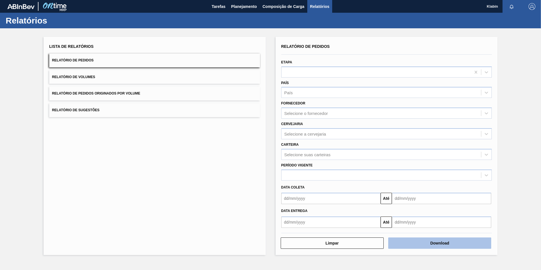
click at [425, 240] on button "Download" at bounding box center [439, 243] width 103 height 11
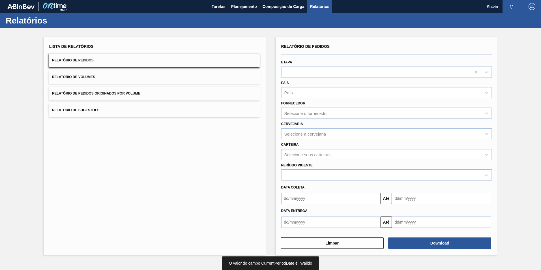
click at [326, 173] on div at bounding box center [382, 175] width 200 height 8
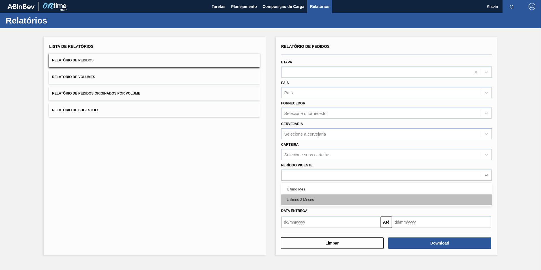
click at [314, 201] on div "Últimos 3 Meses" at bounding box center [386, 200] width 211 height 10
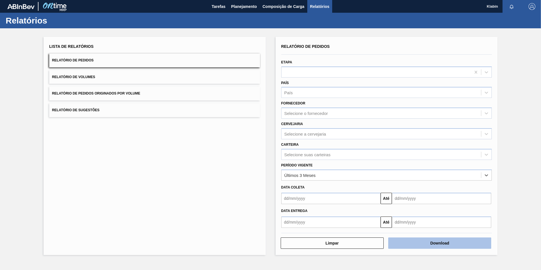
click at [420, 243] on button "Download" at bounding box center [439, 243] width 103 height 11
drag, startPoint x: 539, startPoint y: 59, endPoint x: 535, endPoint y: 82, distance: 22.8
click at [541, 0] on html "Tarefas Planejamento Composição de Carga Relatórios Klabin Marcar todas como li…" at bounding box center [270, 0] width 541 height 0
